Goal: Task Accomplishment & Management: Manage account settings

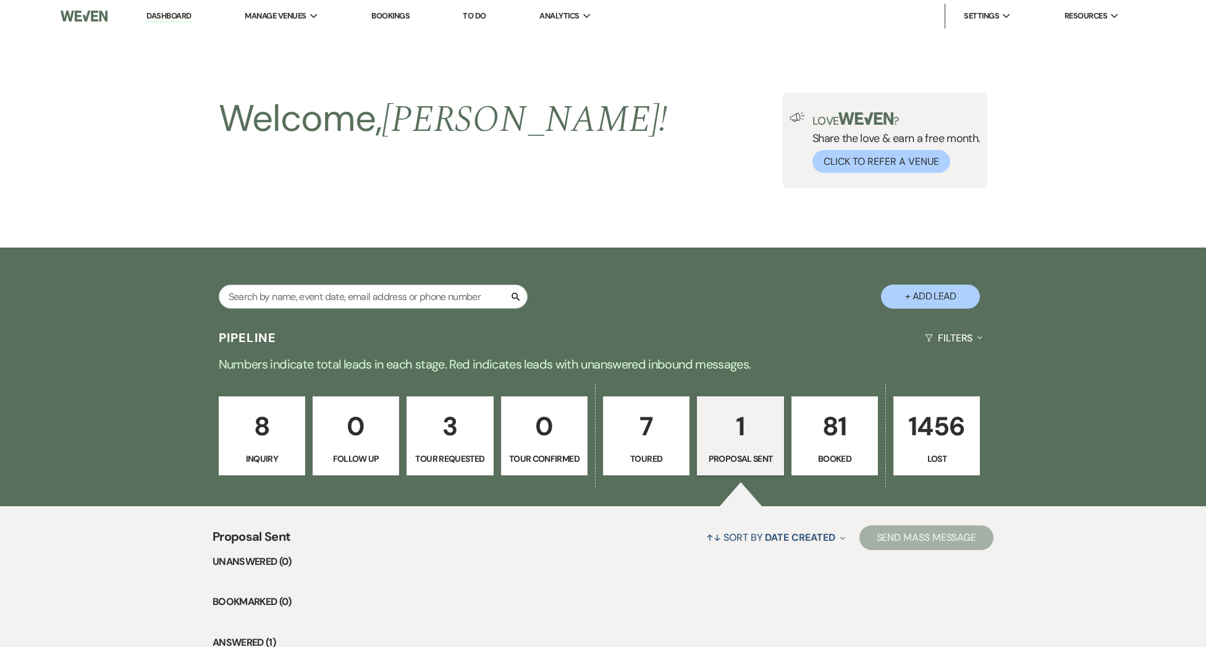
select select "6"
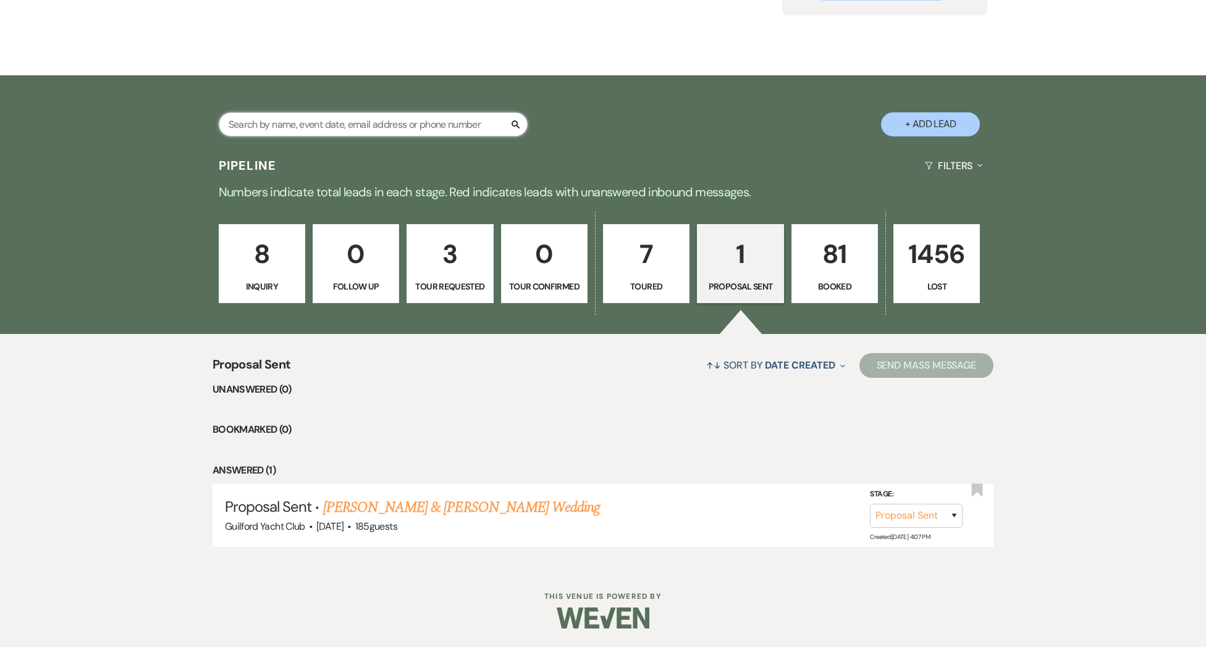
click at [304, 124] on input "text" at bounding box center [373, 124] width 309 height 24
type input "[PERSON_NAME]"
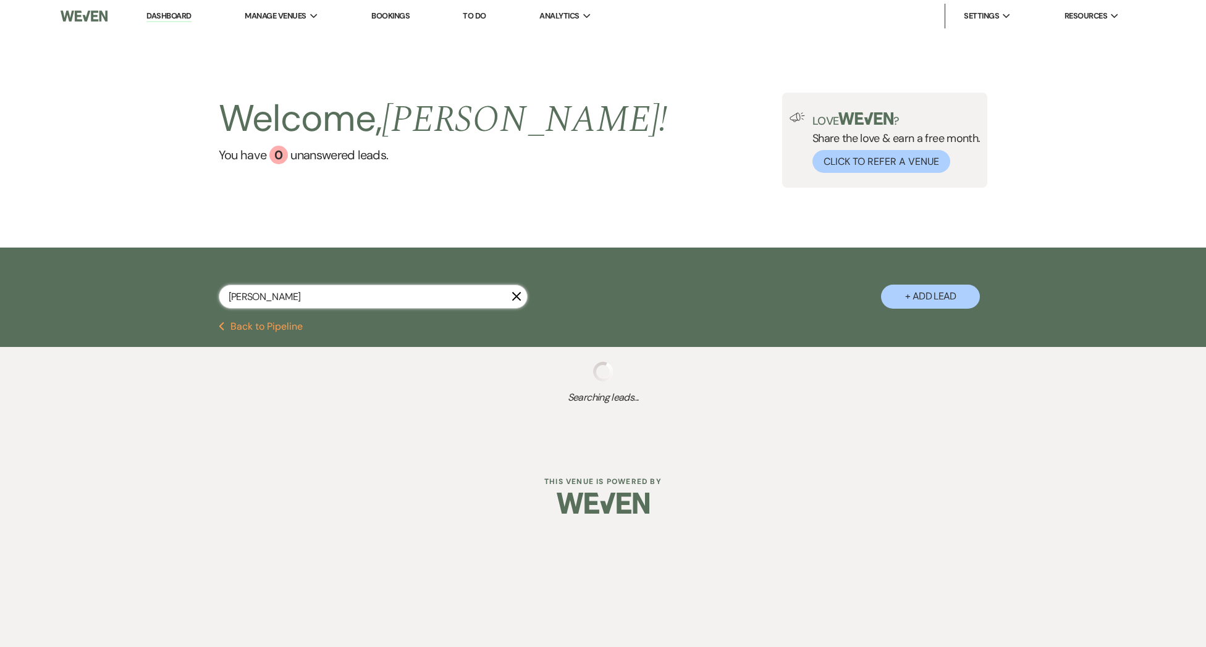
select select "8"
select select "6"
select select "8"
select select "5"
select select "8"
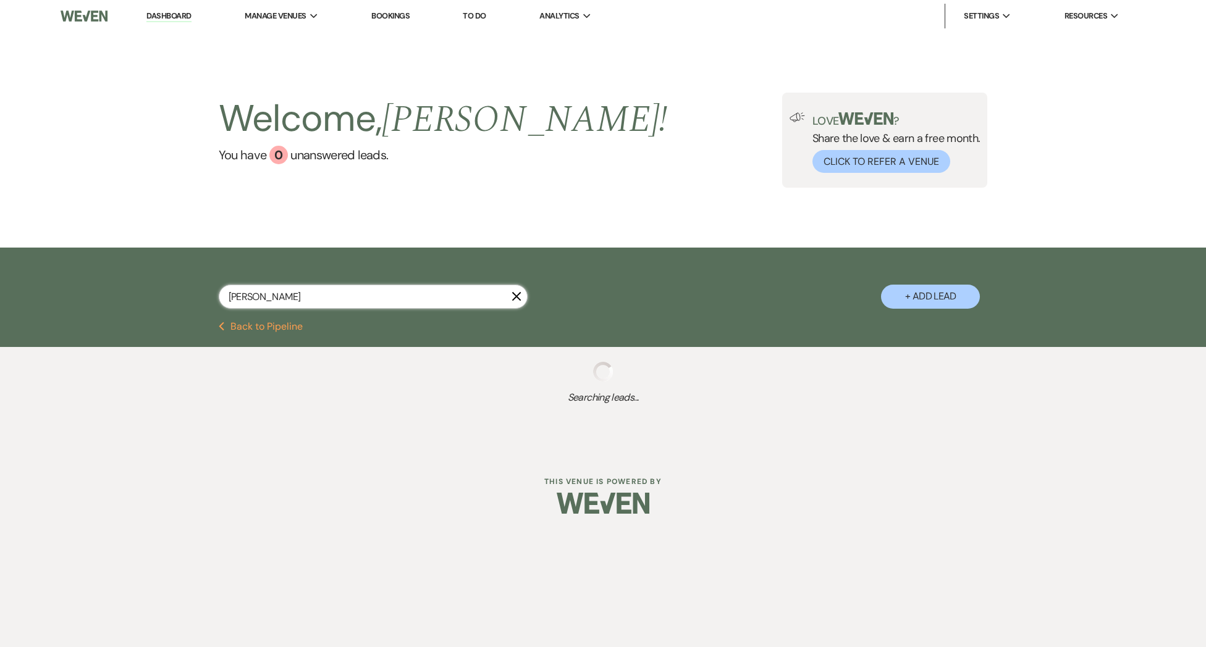
select select "5"
select select "8"
select select "5"
select select "8"
select select "5"
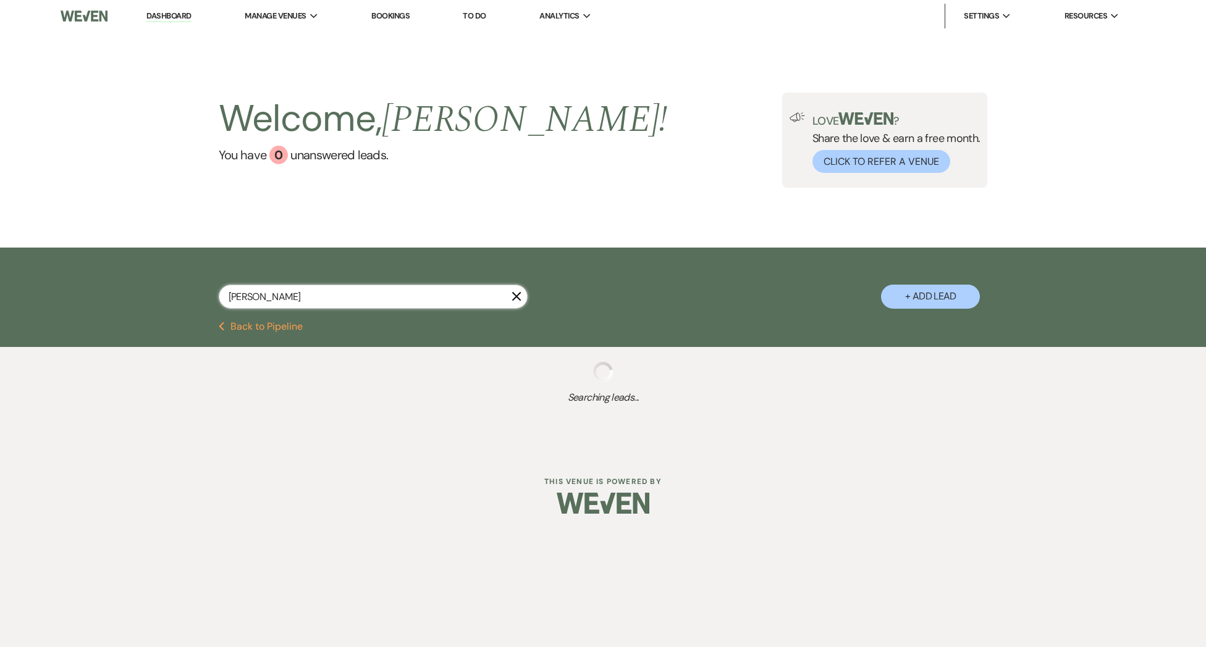
select select "8"
select select "5"
select select "8"
select select "3"
select select "8"
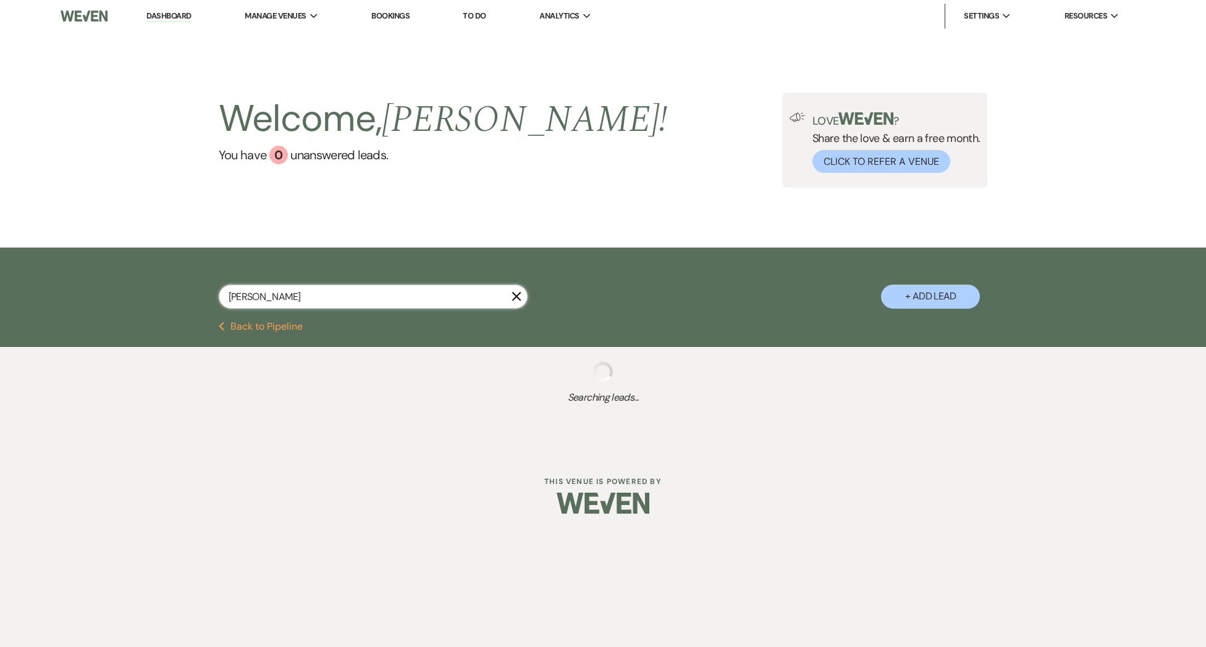
select select "5"
select select "8"
select select "5"
select select "8"
select select "5"
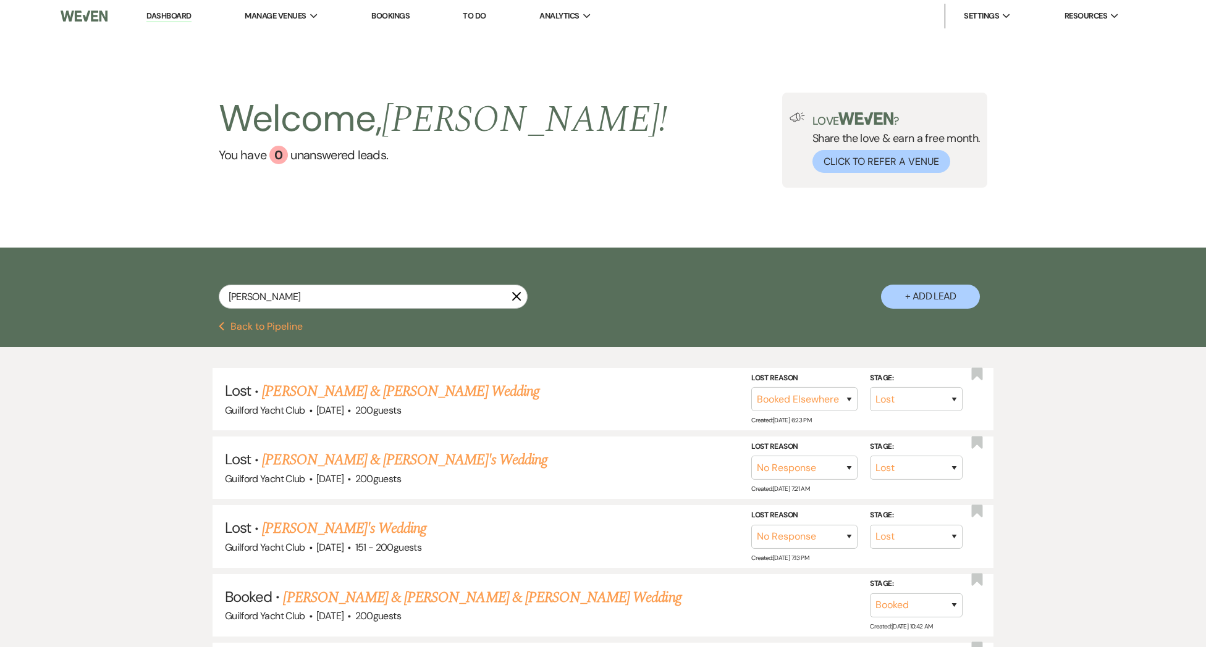
click at [285, 329] on button "Previous Back to Pipeline" at bounding box center [261, 327] width 85 height 10
select select "6"
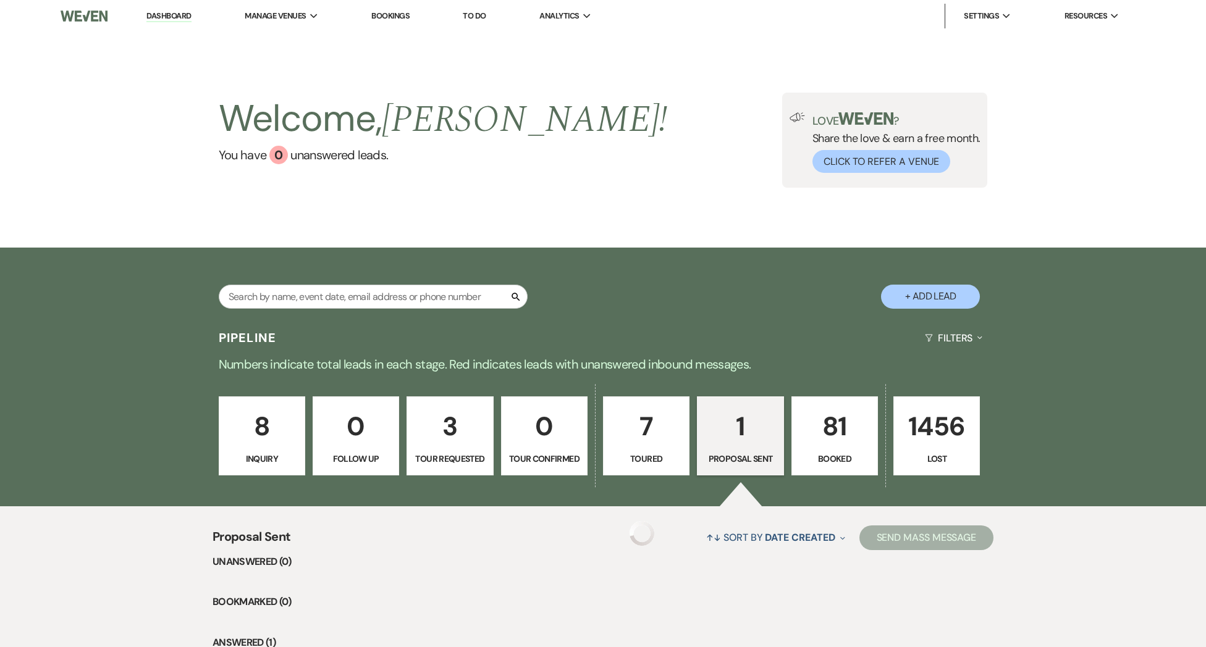
scroll to position [172, 0]
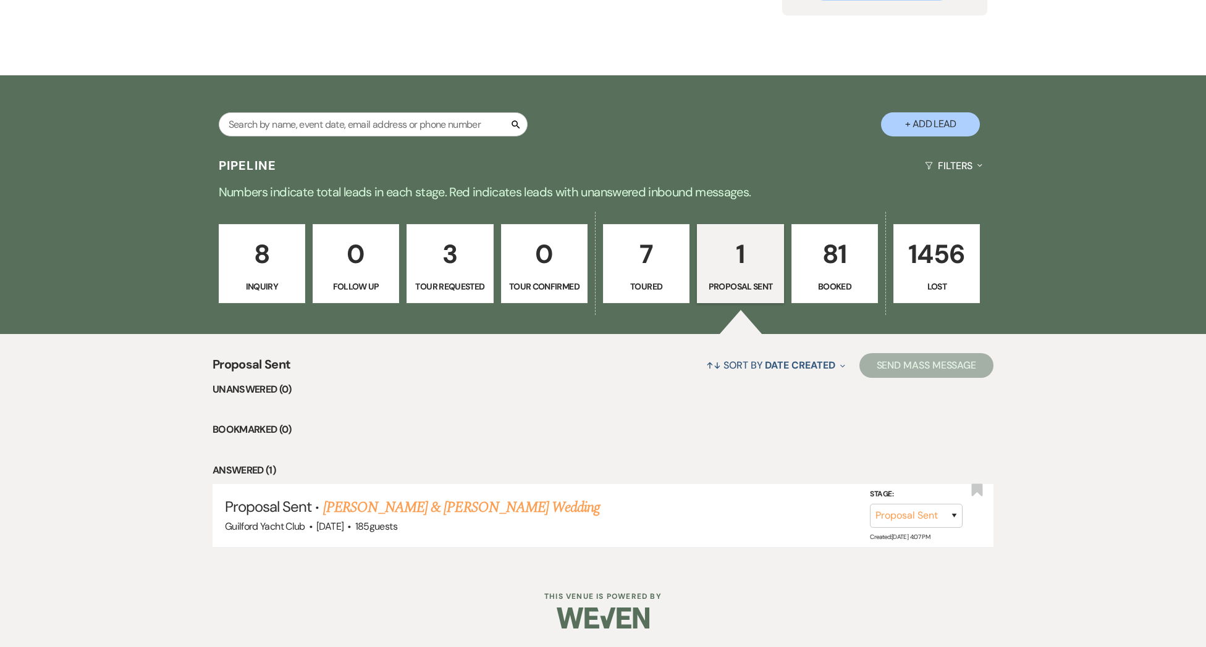
click at [260, 283] on p "Inquiry" at bounding box center [262, 287] width 70 height 14
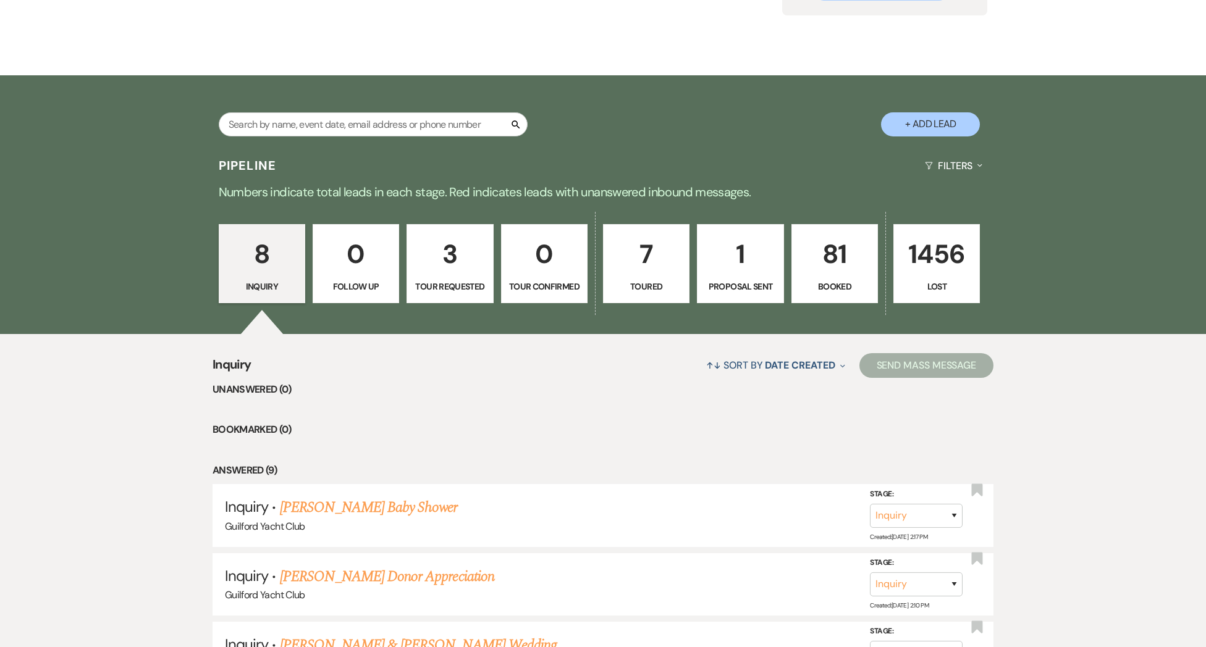
click at [354, 512] on link "[PERSON_NAME] Baby Shower" at bounding box center [369, 508] width 178 height 22
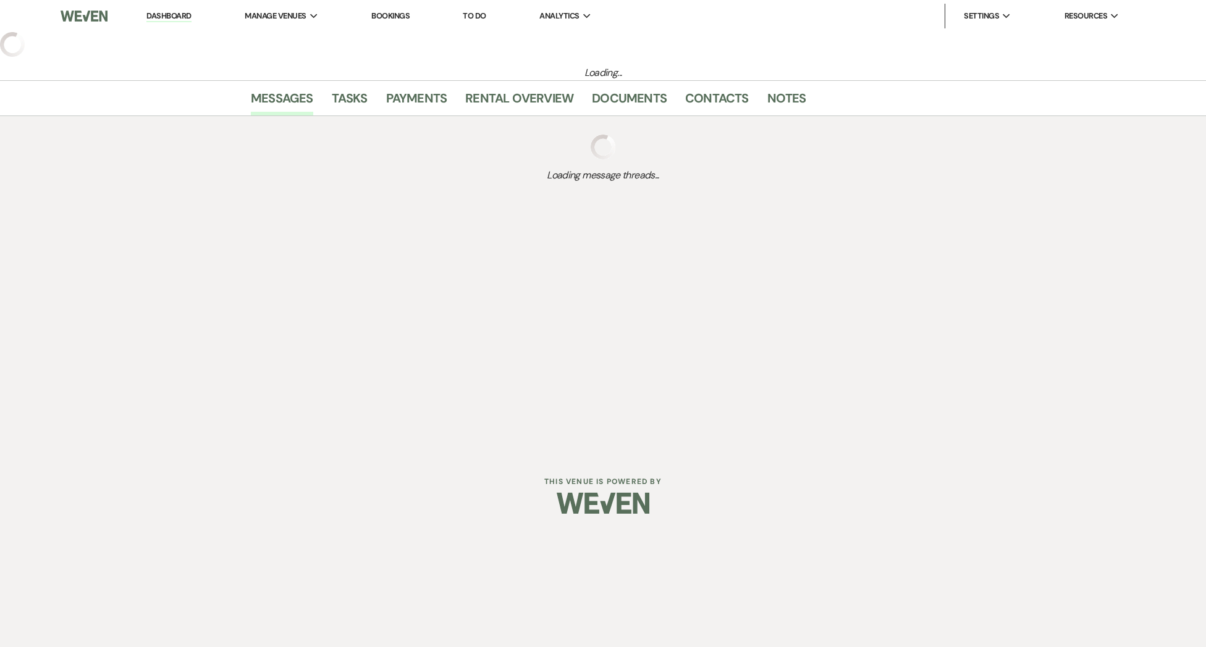
select select "22"
select select "3"
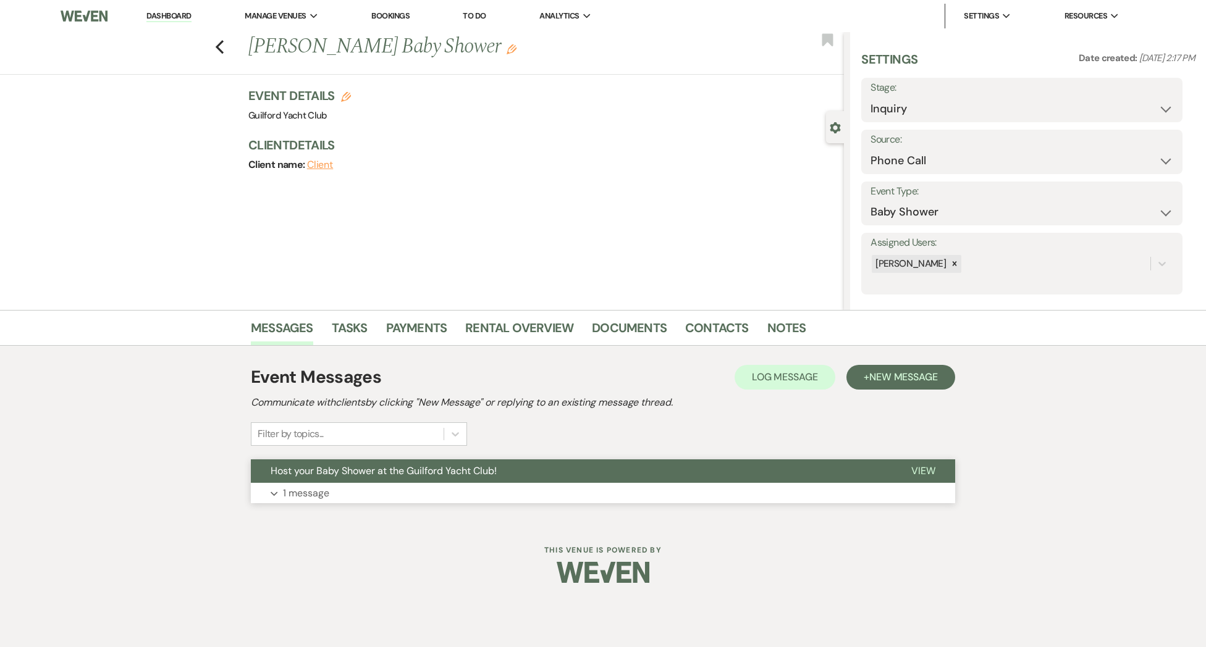
click at [924, 472] on span "View" at bounding box center [923, 470] width 24 height 13
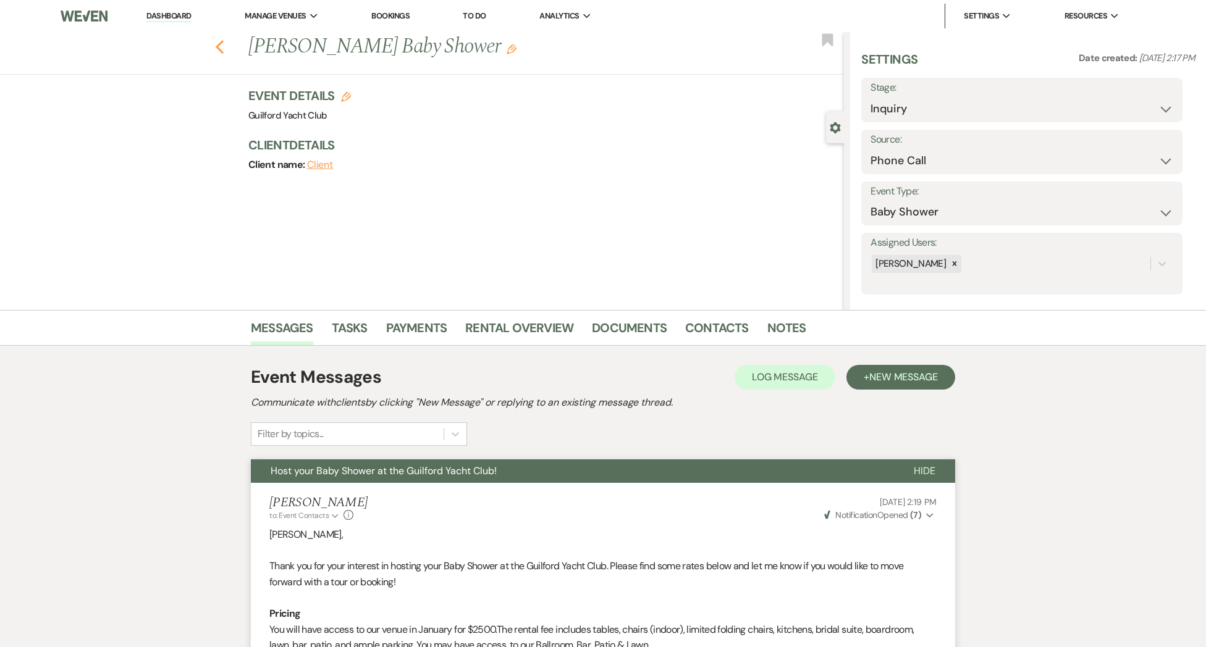
click at [217, 48] on use "button" at bounding box center [220, 47] width 8 height 14
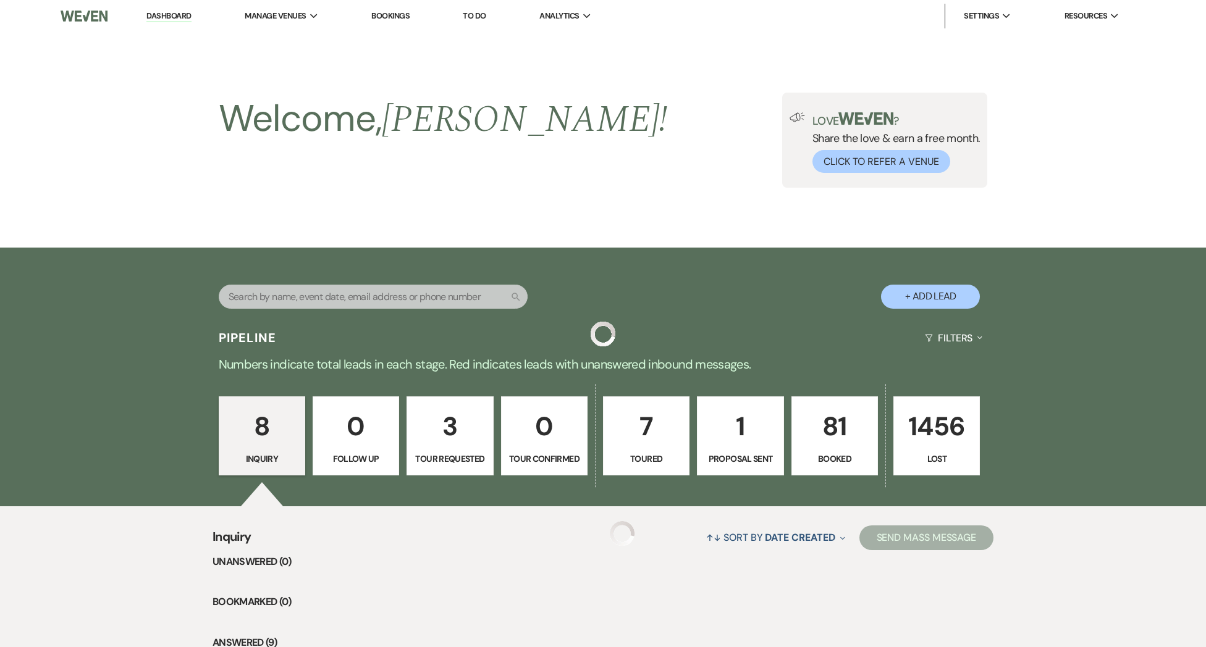
scroll to position [172, 0]
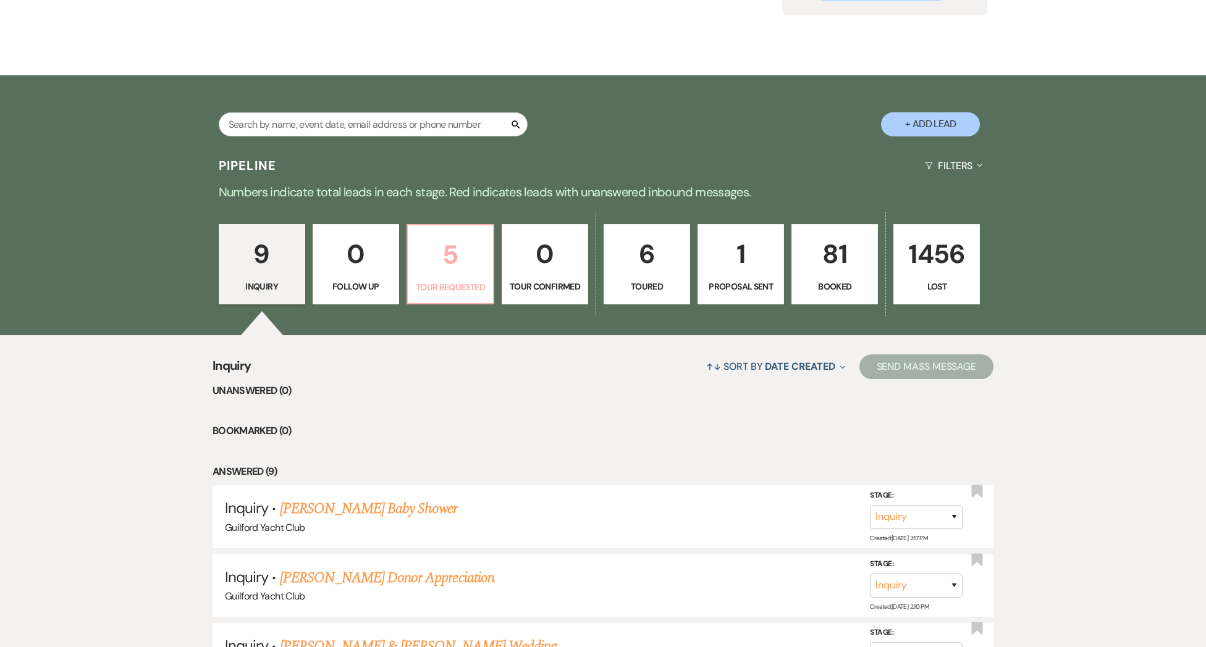
click at [444, 293] on p "Tour Requested" at bounding box center [450, 287] width 70 height 14
select select "2"
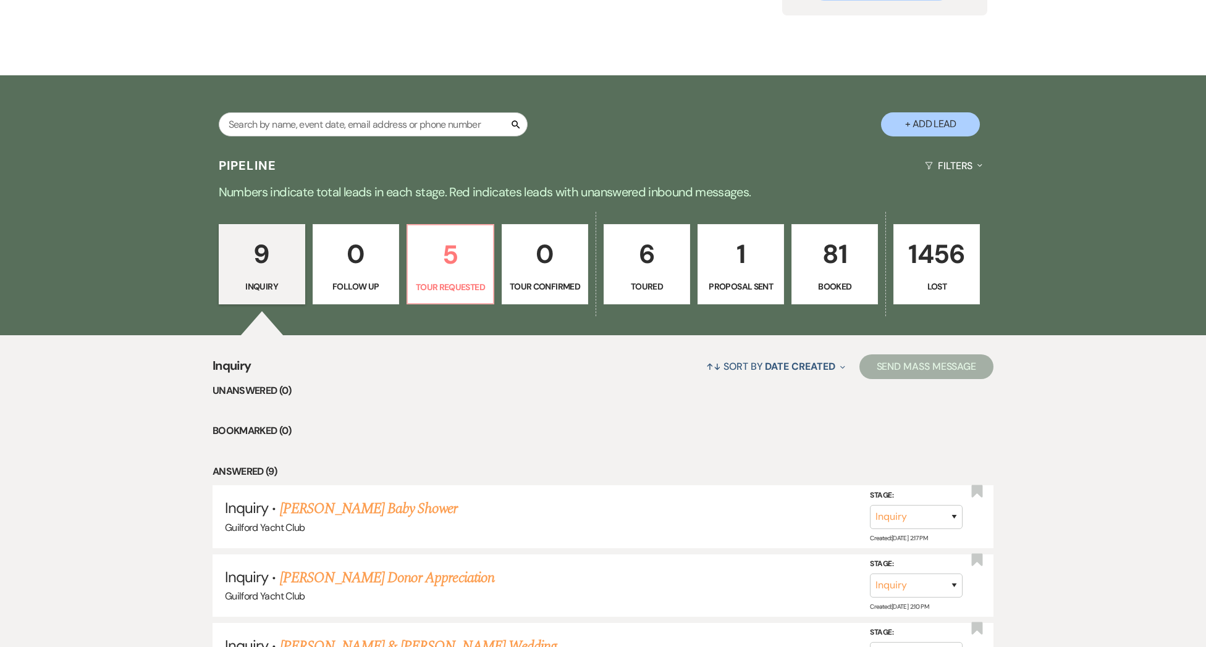
select select "2"
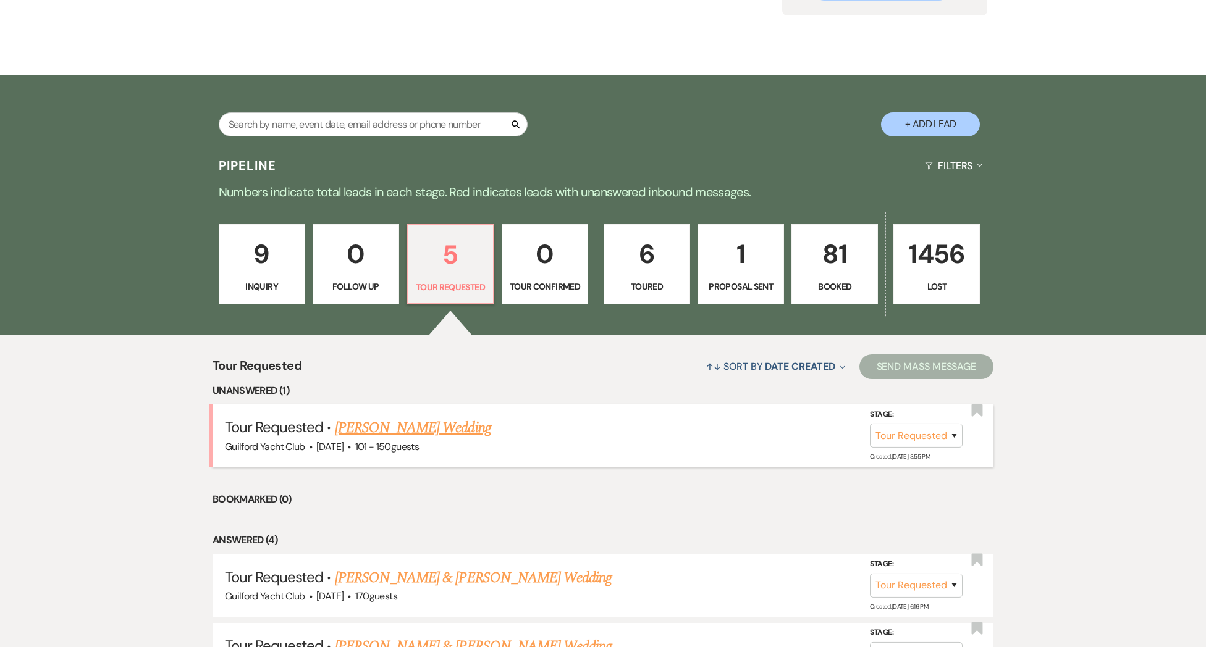
click at [436, 439] on link "[PERSON_NAME] Wedding" at bounding box center [413, 428] width 156 height 22
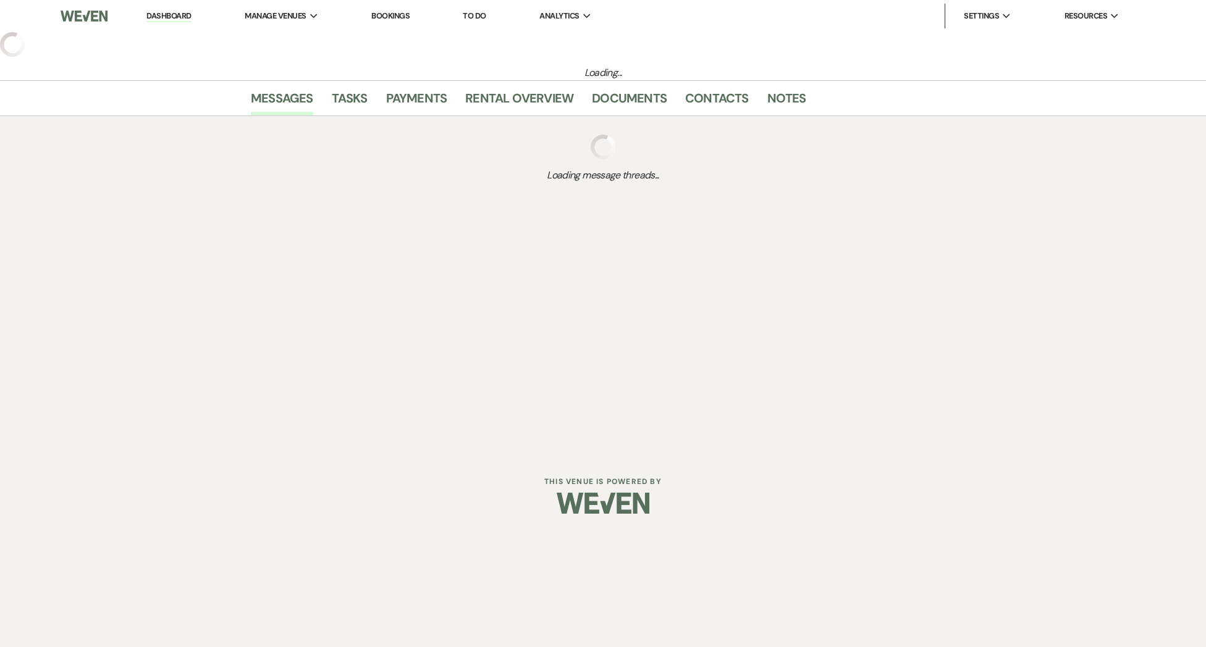
select select "2"
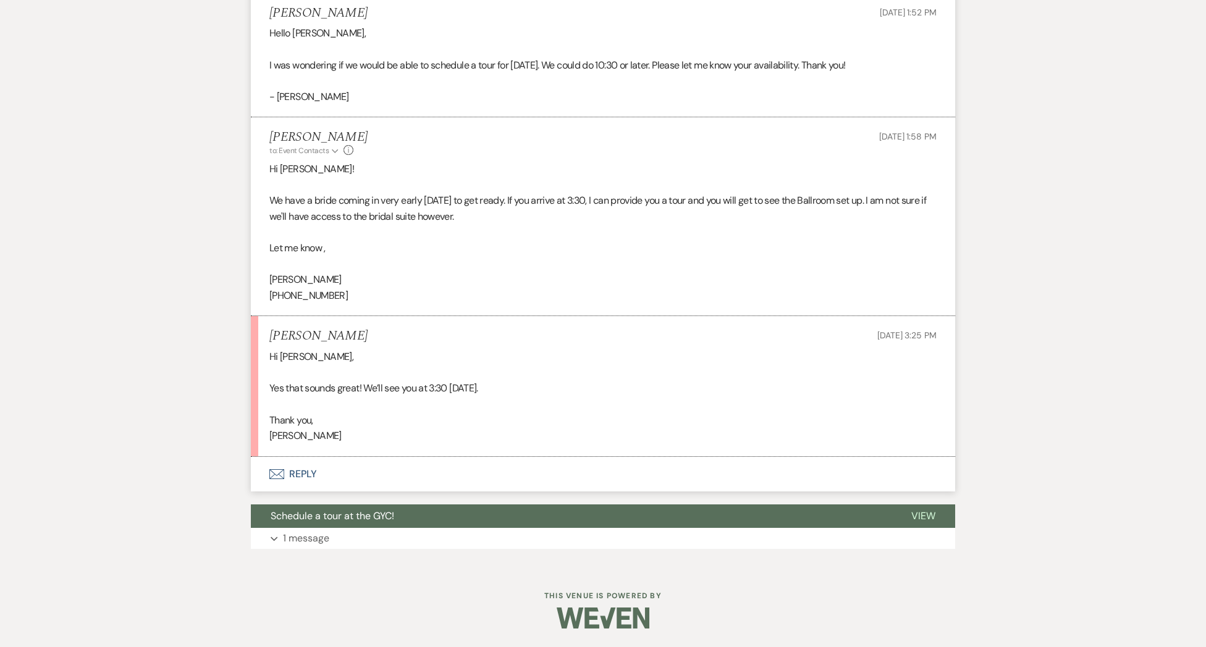
scroll to position [1823, 0]
click at [304, 472] on button "Envelope Reply" at bounding box center [603, 474] width 704 height 35
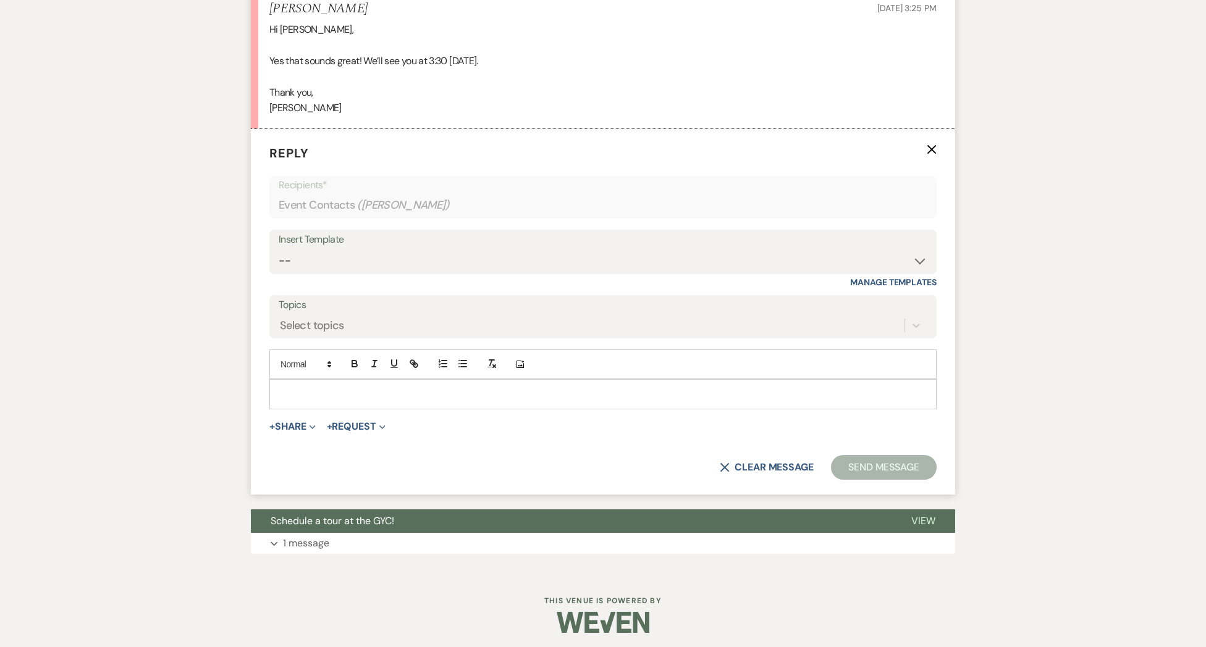
scroll to position [2140, 0]
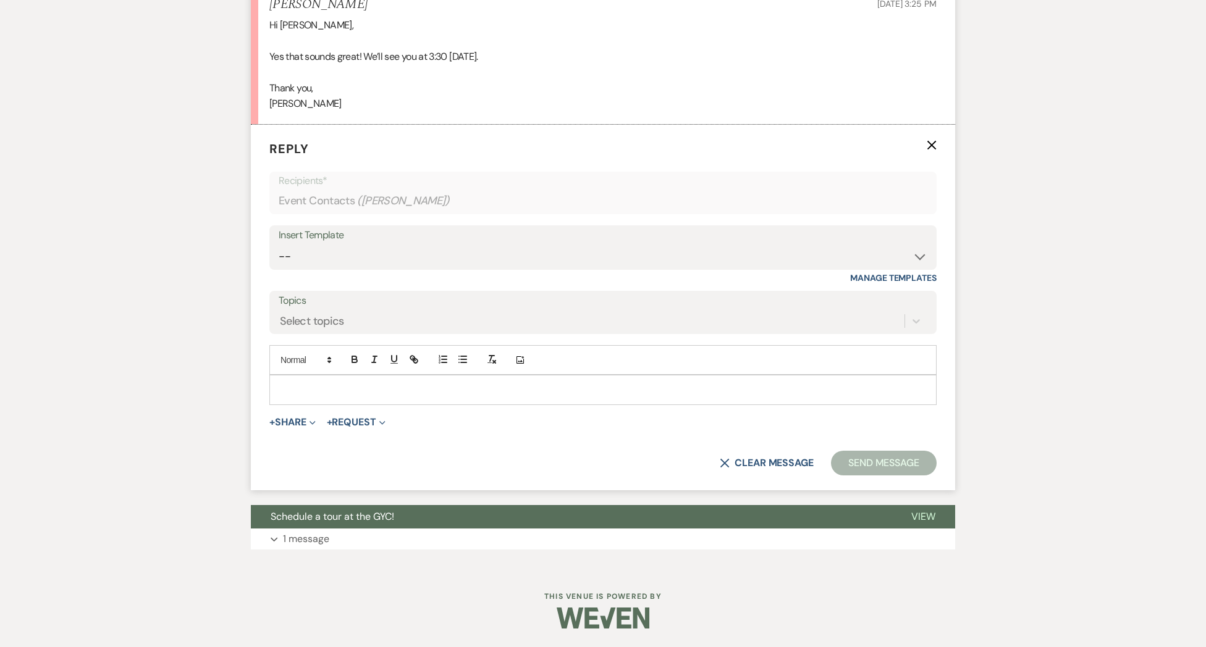
drag, startPoint x: 303, startPoint y: 409, endPoint x: 303, endPoint y: 401, distance: 7.4
click at [303, 396] on p at bounding box center [602, 390] width 647 height 14
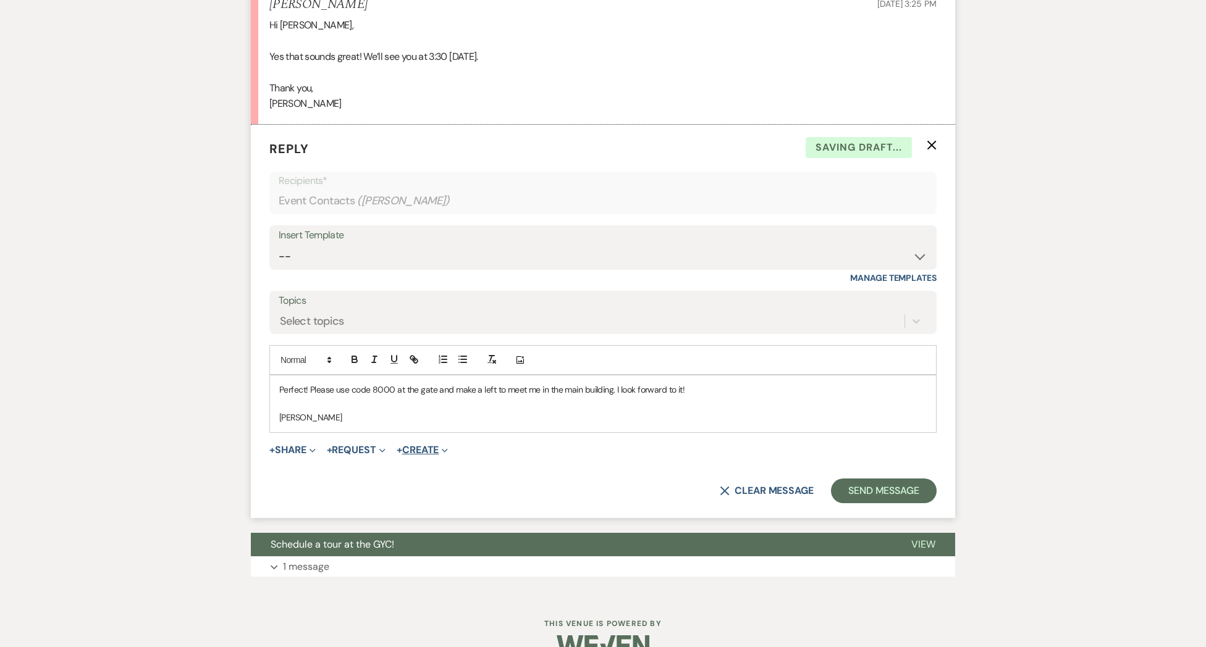
scroll to position [2128, 0]
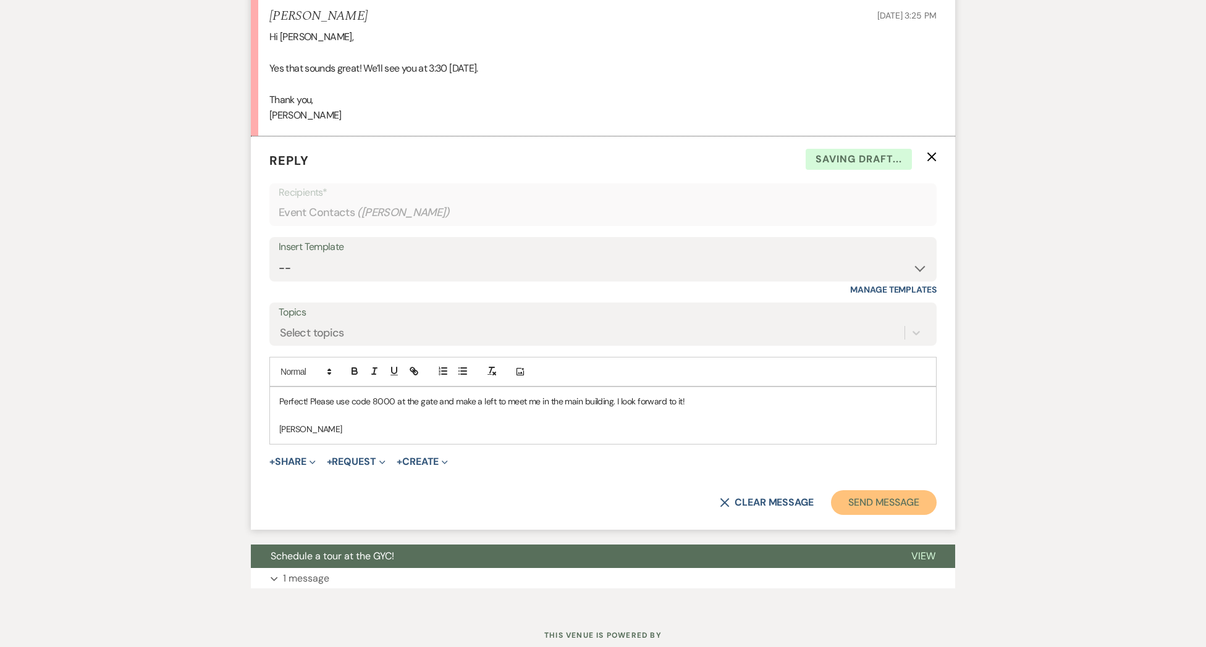
click at [876, 515] on button "Send Message" at bounding box center [884, 502] width 106 height 25
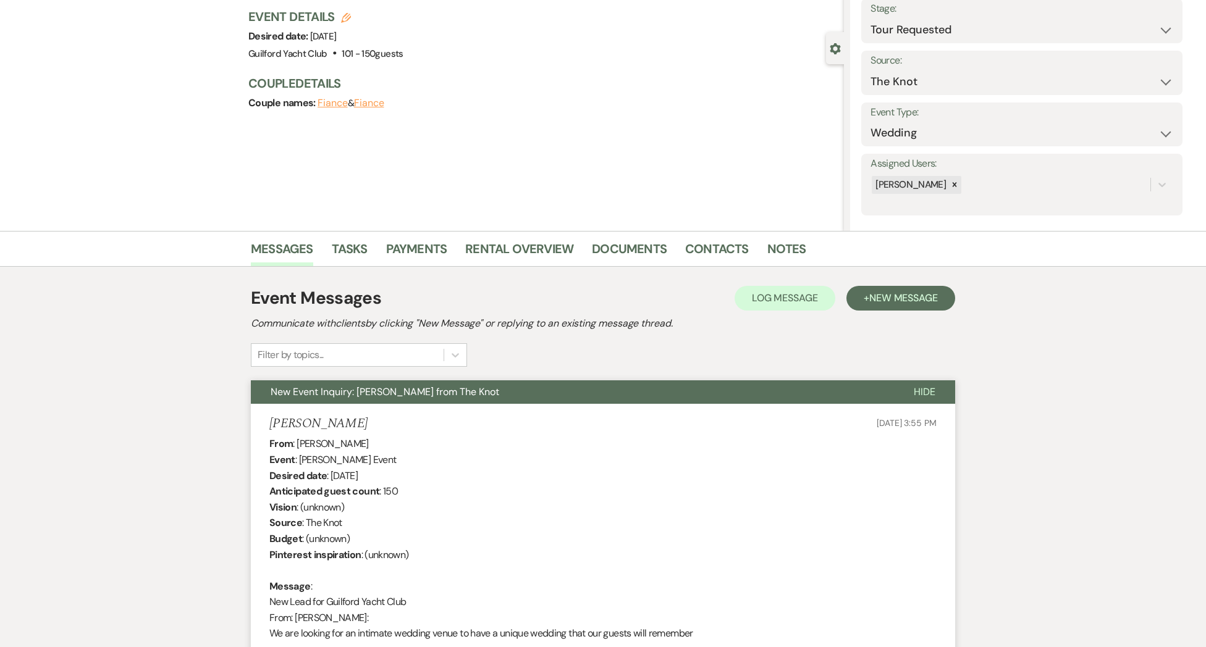
scroll to position [0, 0]
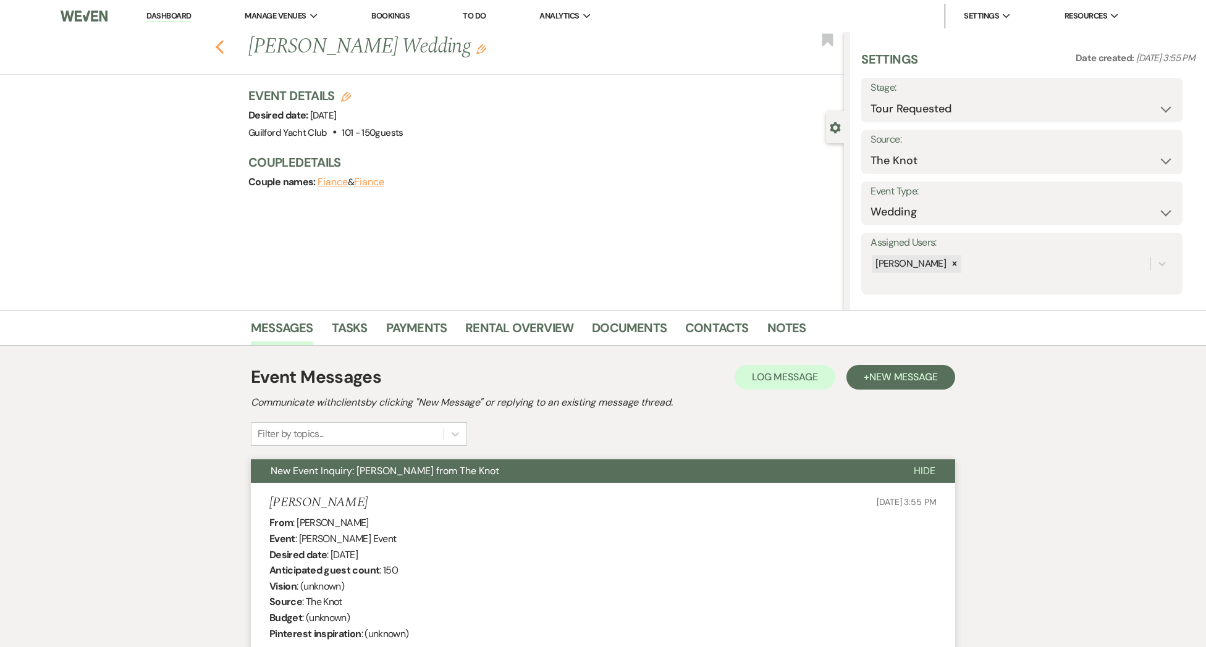
click at [220, 51] on use "button" at bounding box center [220, 47] width 8 height 14
select select "2"
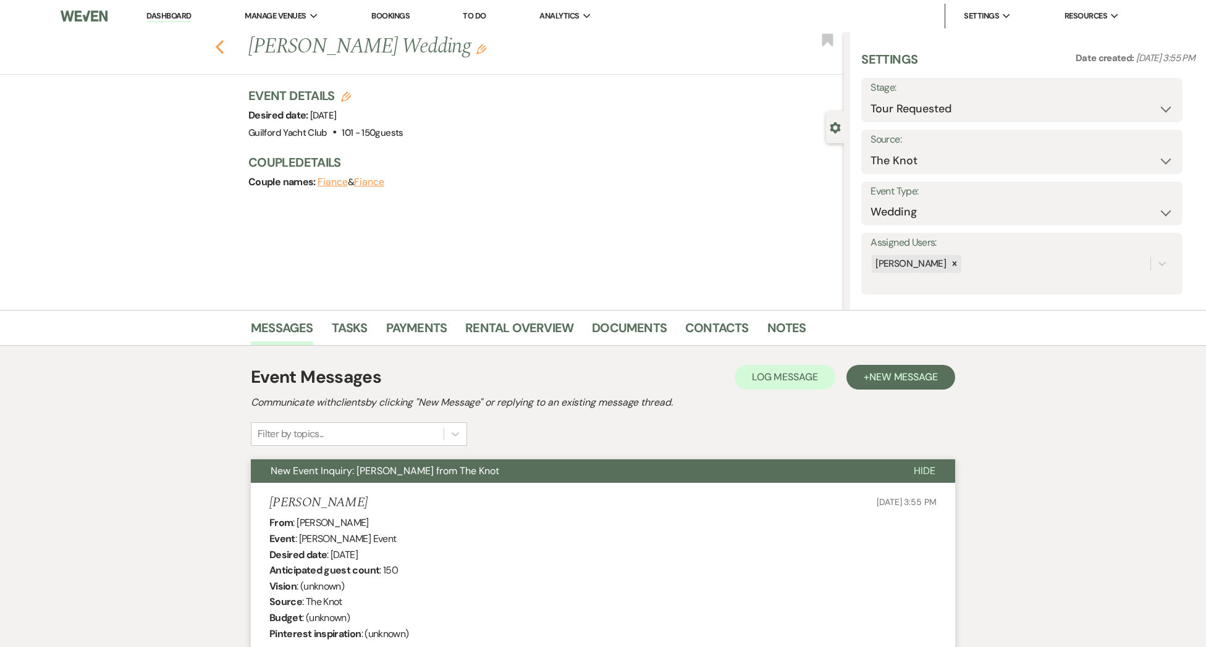
select select "2"
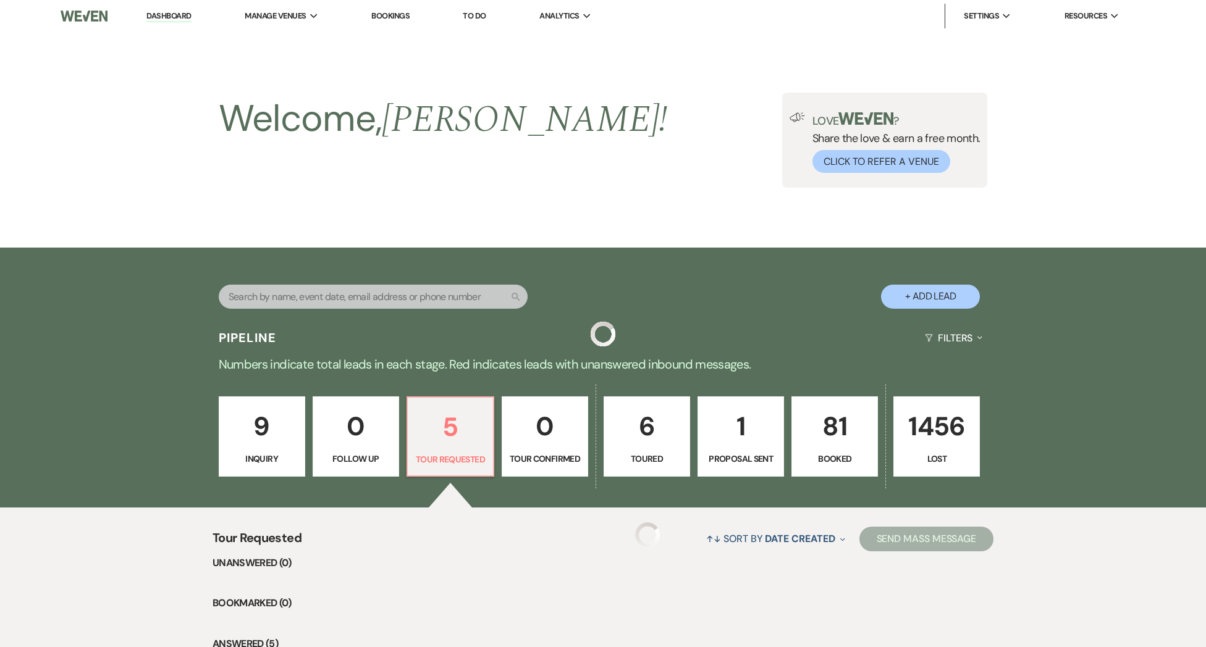
scroll to position [172, 0]
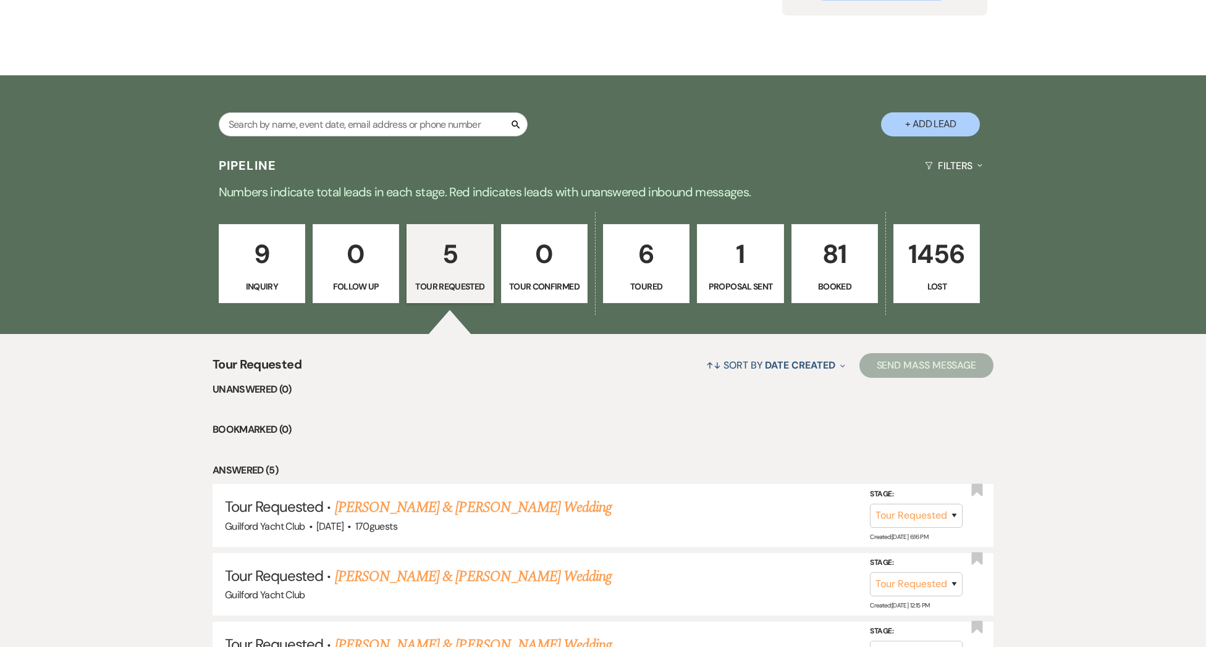
click at [645, 280] on p "Toured" at bounding box center [646, 287] width 70 height 14
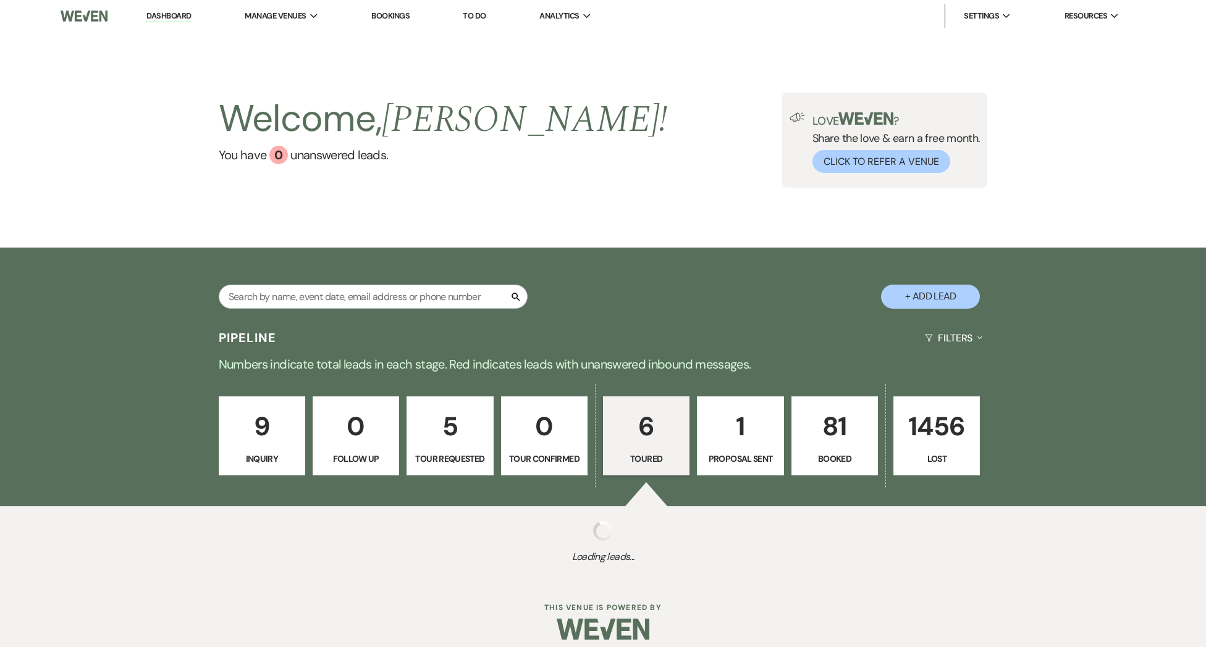
select select "5"
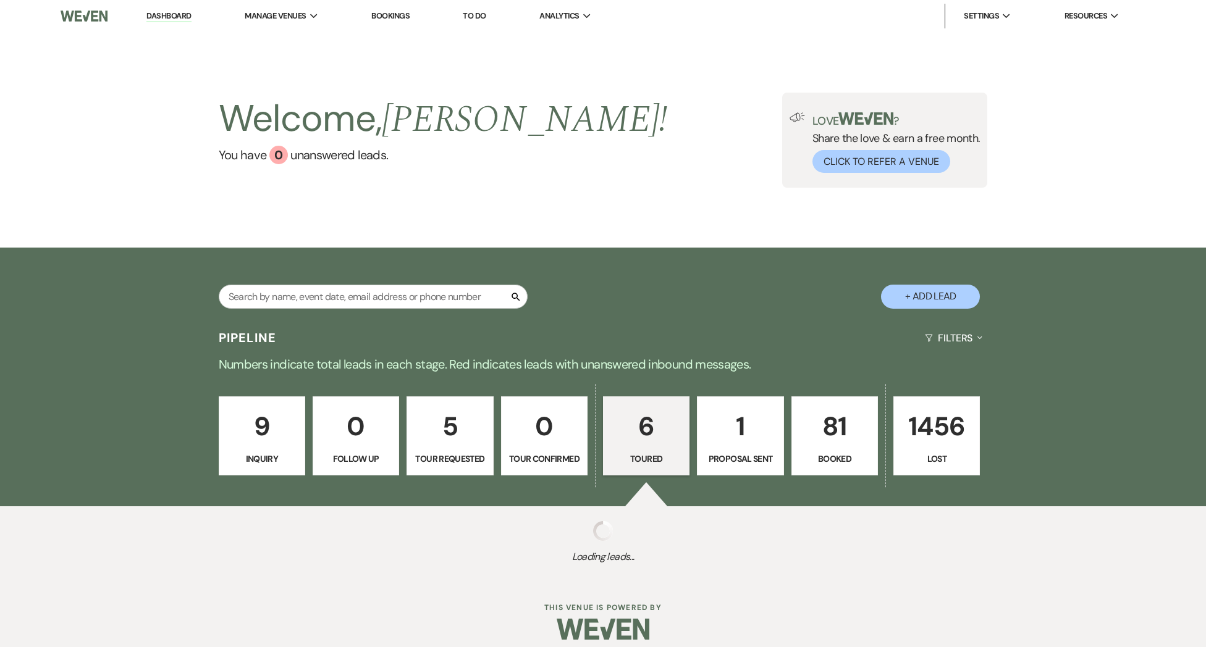
select select "5"
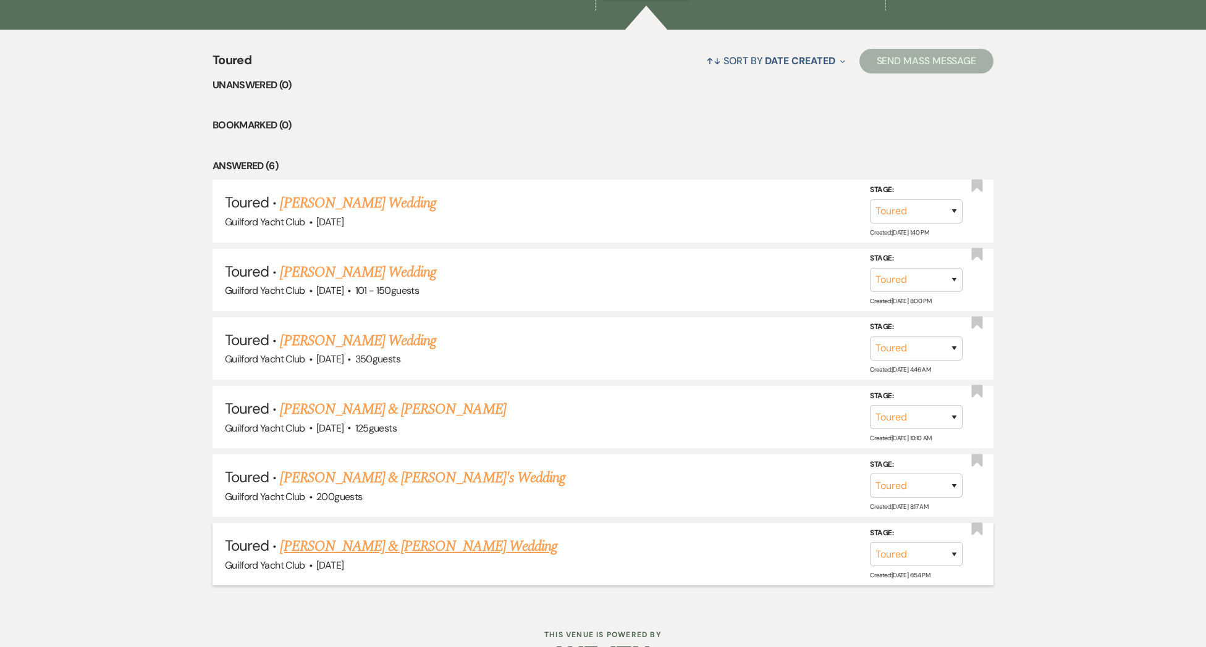
scroll to position [479, 0]
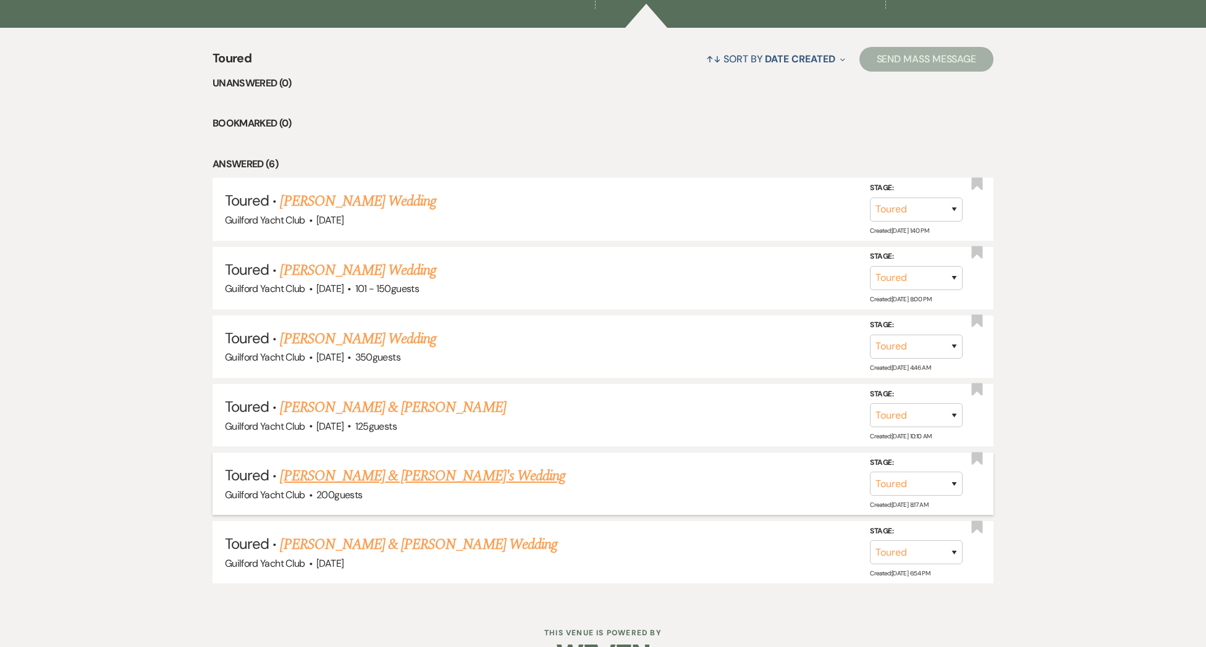
click at [327, 479] on link "[PERSON_NAME] & [PERSON_NAME]'s Wedding" at bounding box center [422, 476] width 285 height 22
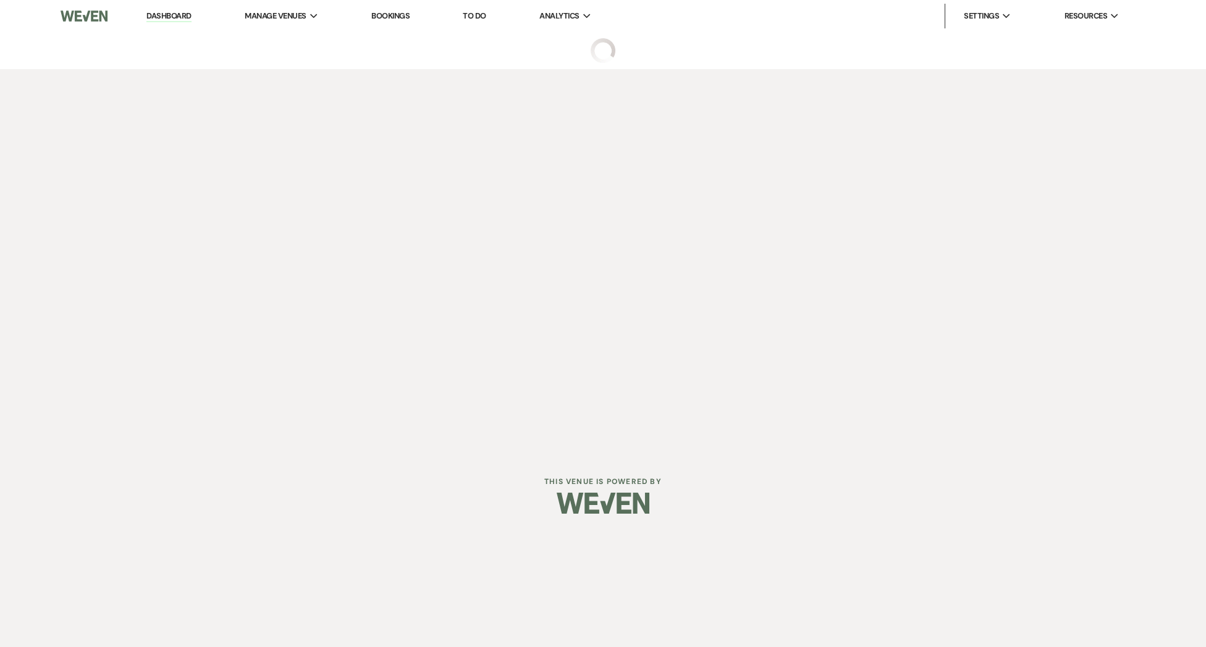
select select "5"
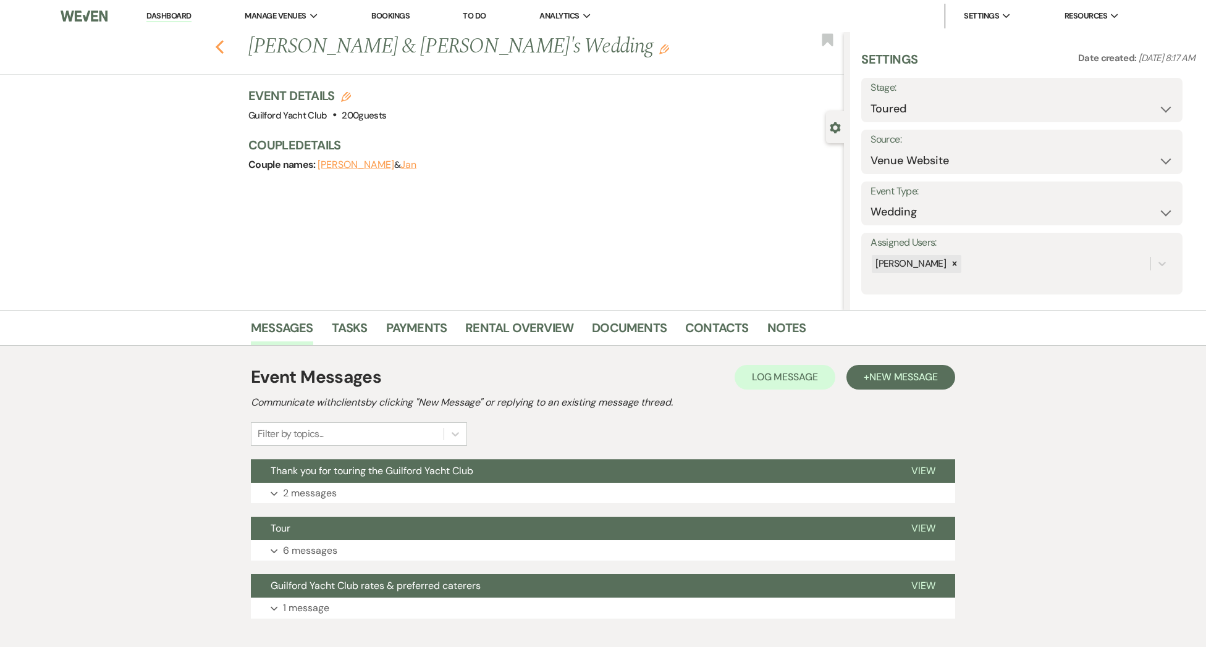
click at [217, 51] on icon "Previous" at bounding box center [219, 47] width 9 height 15
select select "5"
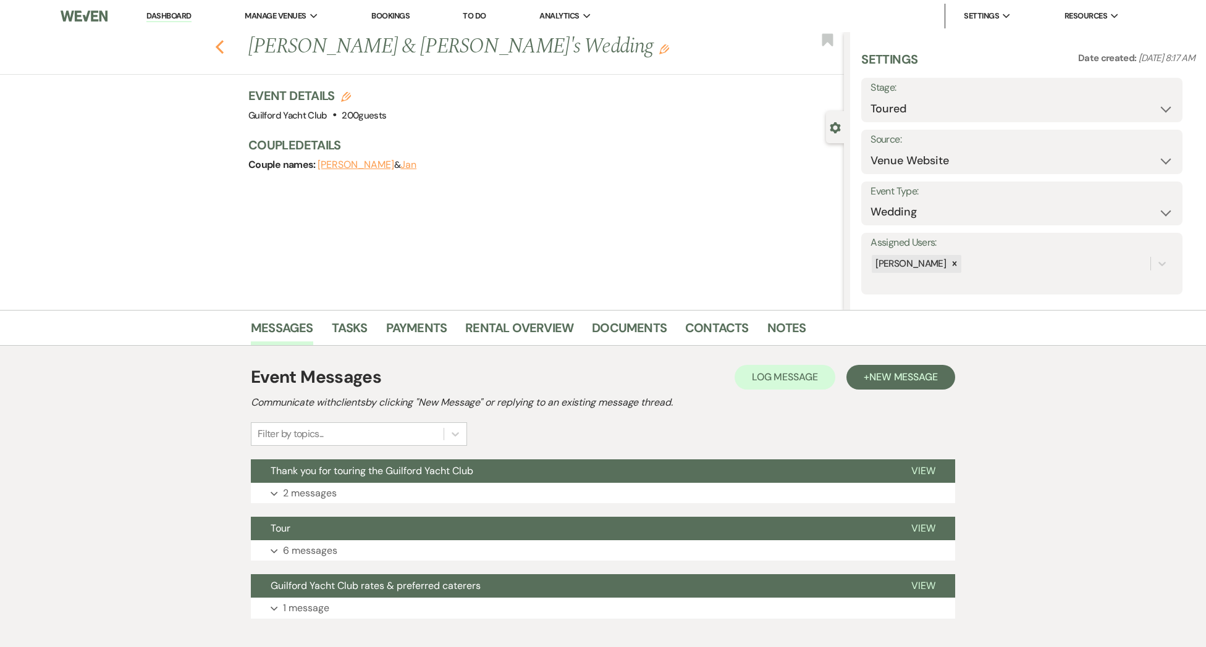
select select "5"
